Goal: Task Accomplishment & Management: Manage account settings

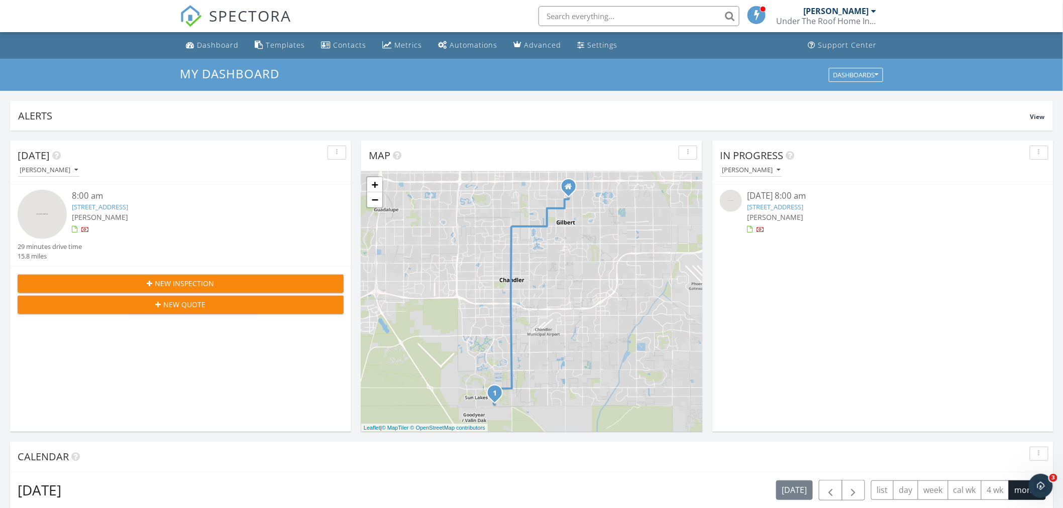
click at [124, 209] on link "26441 S Boxwood Drive, Sun Lakes, AZ 85248" at bounding box center [100, 206] width 56 height 9
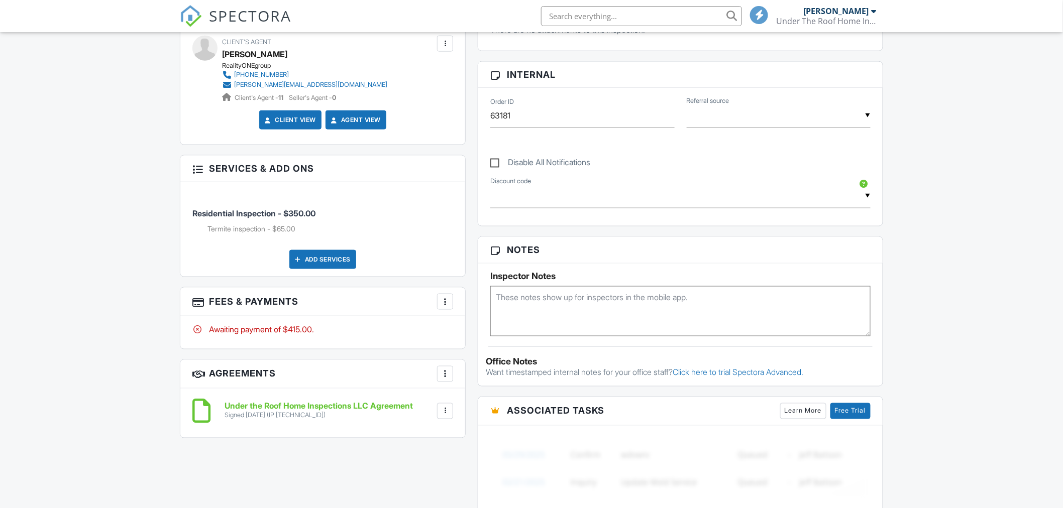
drag, startPoint x: 1068, startPoint y: 157, endPoint x: 430, endPoint y: 417, distance: 688.5
click at [1062, 304] on html "SPECTORA [PERSON_NAME] Under The Roof Home Inspections Role: Inspector Change R…" at bounding box center [531, 304] width 1063 height 1527
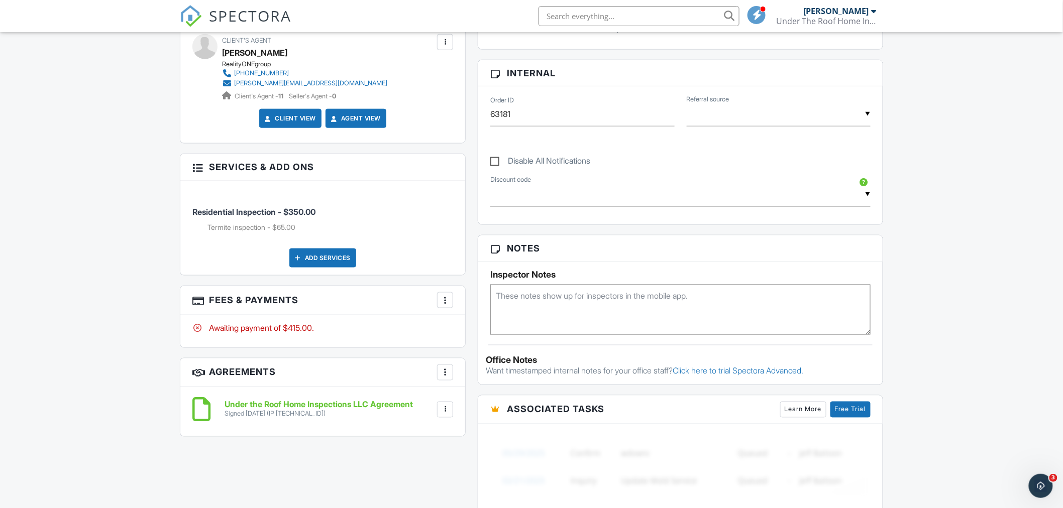
click at [442, 297] on div at bounding box center [445, 300] width 10 height 10
click at [472, 404] on div "Paid In Full" at bounding box center [495, 406] width 97 height 12
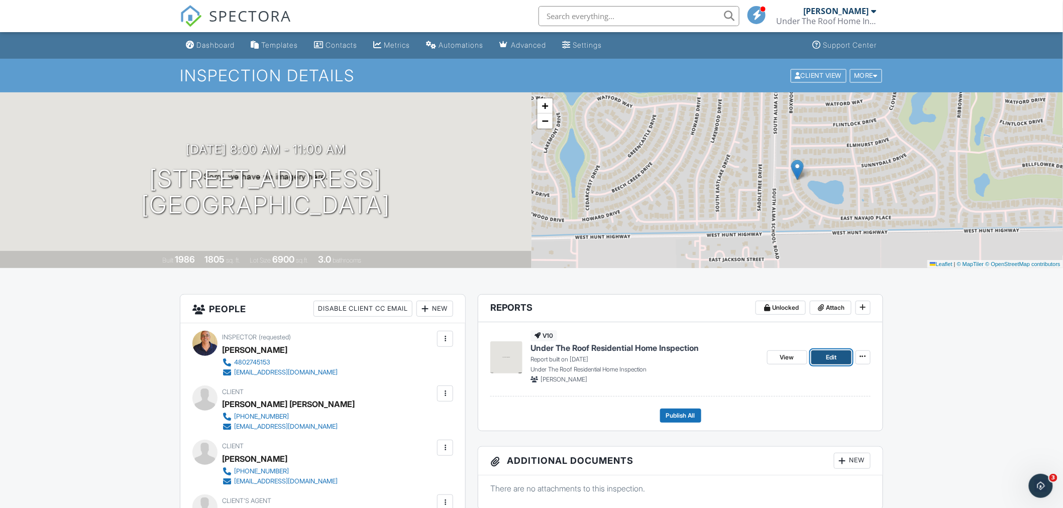
click at [835, 357] on span "Edit" at bounding box center [831, 358] width 11 height 10
